Goal: Task Accomplishment & Management: Manage account settings

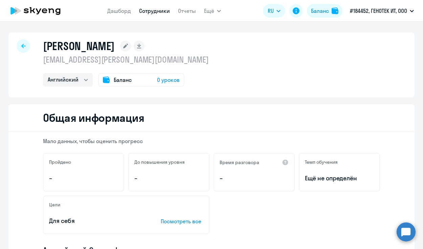
select select "english"
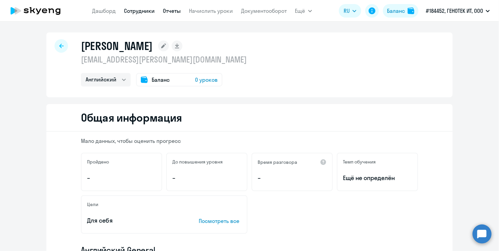
click at [174, 8] on link "Отчеты" at bounding box center [172, 10] width 18 height 7
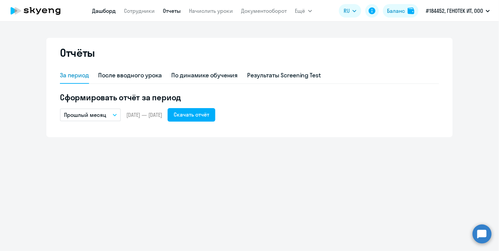
click at [98, 8] on link "Дашборд" at bounding box center [104, 10] width 24 height 7
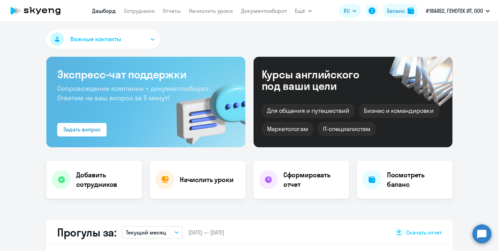
select select "30"
click at [142, 12] on link "Сотрудники" at bounding box center [139, 10] width 31 height 7
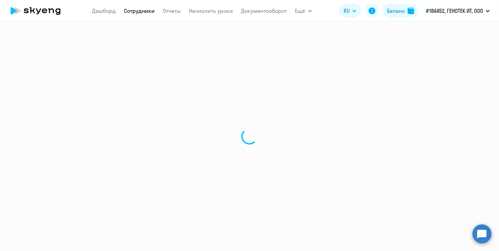
select select "30"
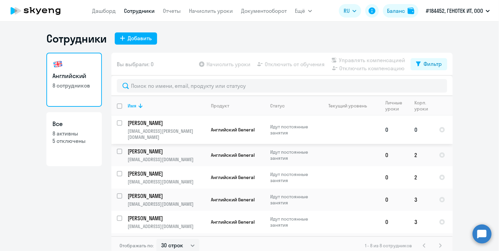
click at [142, 129] on p "[EMAIL_ADDRESS][PERSON_NAME][DOMAIN_NAME]" at bounding box center [167, 134] width 78 height 12
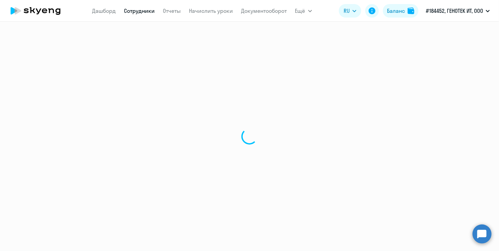
select select "english"
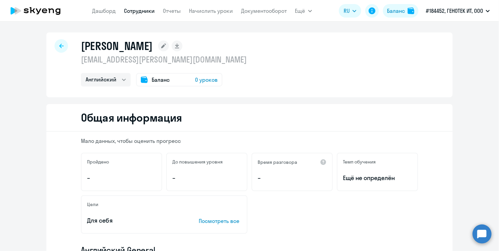
click at [208, 81] on span "0 уроков" at bounding box center [206, 80] width 23 height 8
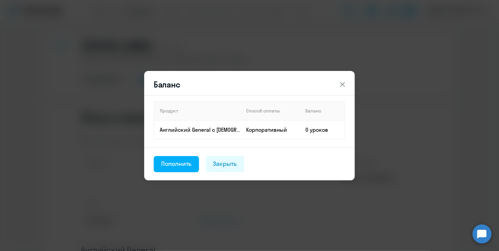
click at [341, 84] on icon at bounding box center [342, 85] width 8 height 8
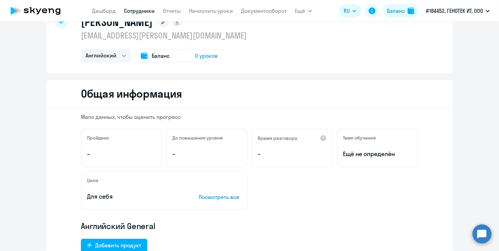
scroll to position [68, 0]
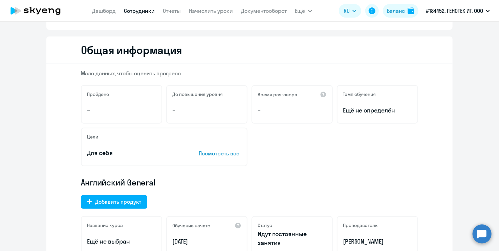
click at [47, 52] on div "Общая информация" at bounding box center [249, 51] width 406 height 28
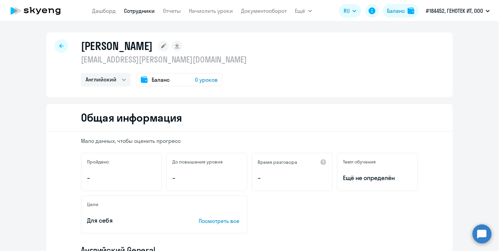
click at [196, 81] on span "0 уроков" at bounding box center [206, 80] width 23 height 8
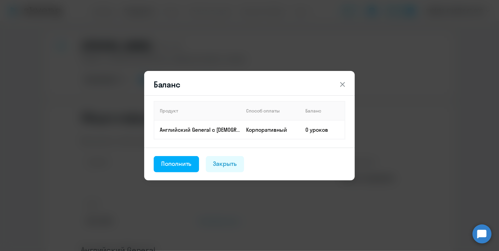
click at [343, 85] on icon at bounding box center [342, 84] width 5 height 5
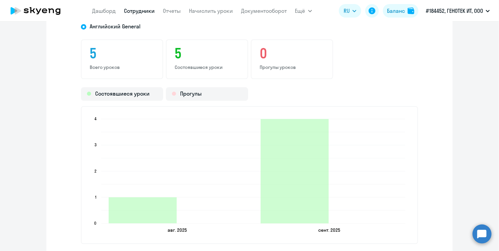
scroll to position [677, 0]
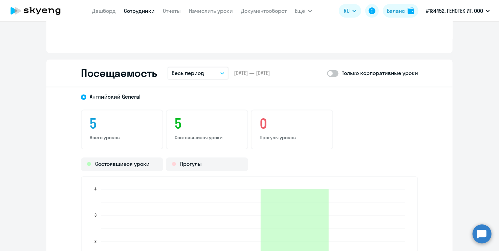
click at [331, 74] on span at bounding box center [333, 73] width 12 height 7
click at [327, 73] on input "checkbox" at bounding box center [327, 73] width 0 height 0
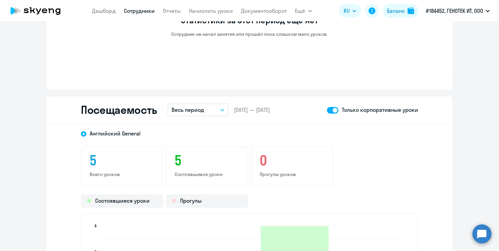
scroll to position [638, 0]
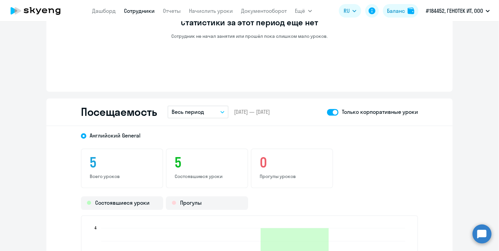
click at [331, 113] on span at bounding box center [333, 112] width 12 height 7
click at [327, 113] on input "checkbox" at bounding box center [327, 112] width 0 height 0
checkbox input "false"
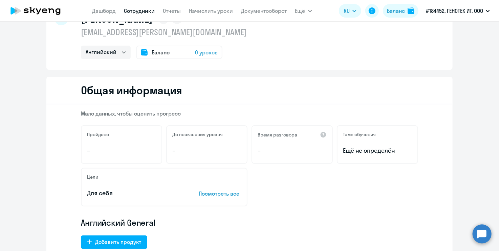
scroll to position [0, 0]
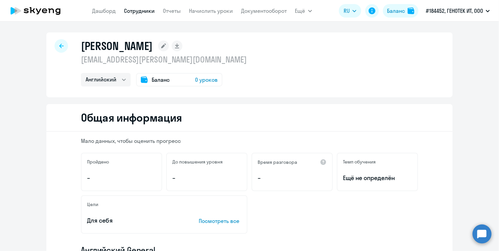
click at [204, 79] on span "0 уроков" at bounding box center [206, 80] width 23 height 8
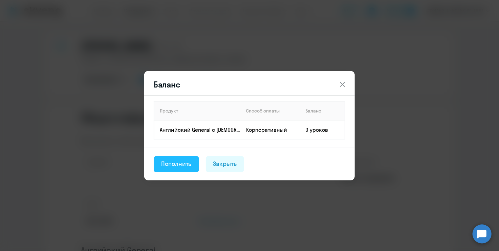
click at [165, 167] on div "Пополнить" at bounding box center [176, 164] width 30 height 9
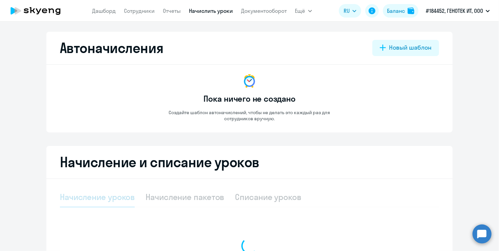
select select "10"
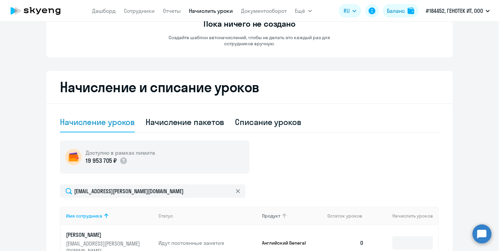
scroll to position [169, 0]
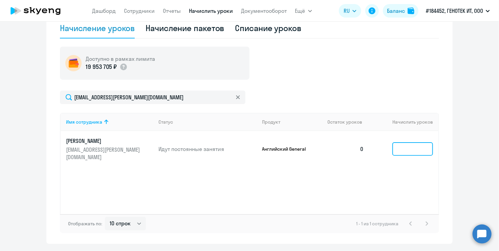
click at [417, 147] on input at bounding box center [412, 150] width 41 height 14
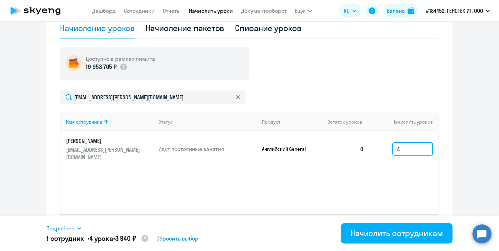
type input "4"
drag, startPoint x: 457, startPoint y: 171, endPoint x: 459, endPoint y: 174, distance: 4.2
click at [423, 171] on ng-component "Автоначисления Новый шаблон Пока ничего не создано Создайте шаблон автоначислен…" at bounding box center [249, 54] width 499 height 382
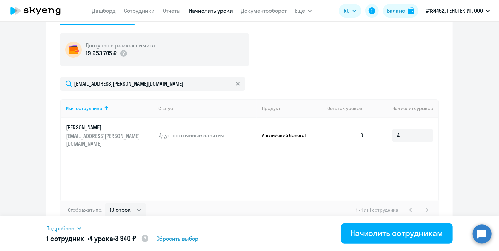
scroll to position [189, 0]
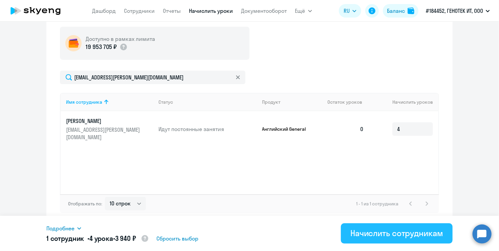
click at [402, 236] on div "Начислить сотрудникам" at bounding box center [396, 233] width 93 height 11
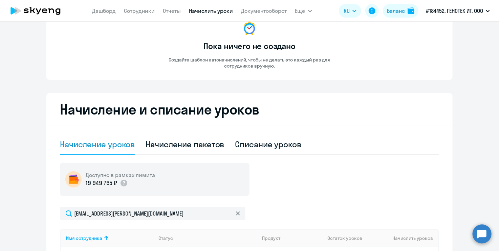
scroll to position [0, 0]
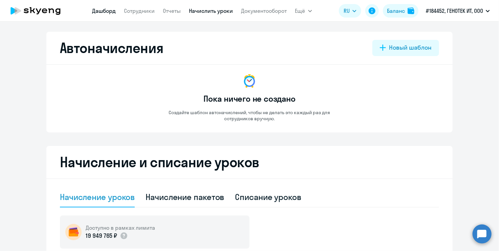
click at [98, 12] on link "Дашборд" at bounding box center [104, 10] width 24 height 7
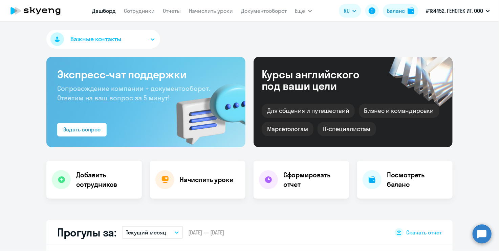
select select "30"
click at [138, 13] on link "Сотрудники" at bounding box center [139, 10] width 31 height 7
select select "30"
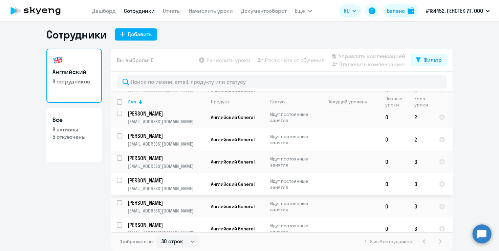
scroll to position [59, 0]
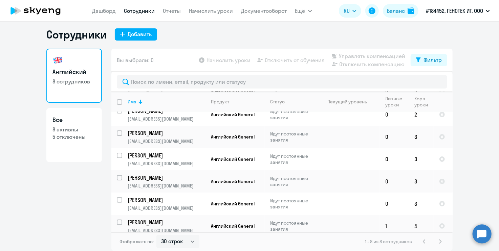
click at [76, 204] on div "Английский 8 сотрудников Все 8 активны 5 отключены" at bounding box center [74, 148] width 56 height 199
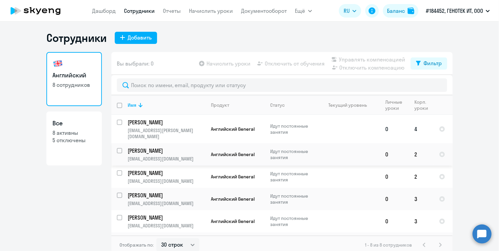
scroll to position [0, 0]
